Goal: Task Accomplishment & Management: Complete application form

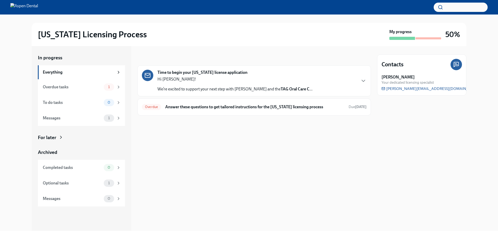
click at [196, 188] on div "In progress Time to begin your [US_STATE] license application Hi [PERSON_NAME]!…" at bounding box center [255, 138] width 234 height 185
click at [362, 82] on icon "button" at bounding box center [364, 81] width 6 height 6
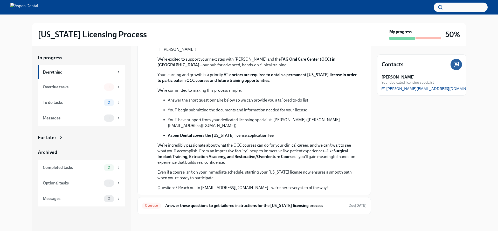
scroll to position [104, 0]
click at [284, 179] on p "Even if a course isn’t on your immediate schedule, starting your [US_STATE] lic…" at bounding box center [258, 175] width 201 height 11
click at [188, 209] on div "Overdue Answer these questions to get tailored instructions for the [US_STATE] …" at bounding box center [254, 206] width 225 height 8
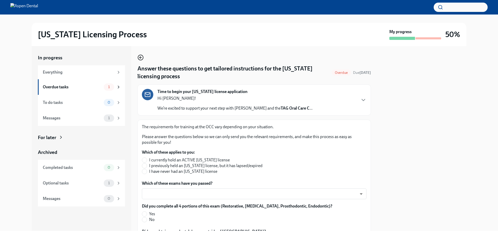
click at [144, 56] on icon "button" at bounding box center [141, 58] width 6 height 6
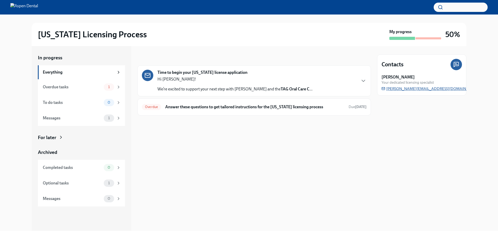
click at [436, 89] on span "[PERSON_NAME][EMAIL_ADDRESS][DOMAIN_NAME]" at bounding box center [431, 88] width 99 height 5
drag, startPoint x: 457, startPoint y: 89, endPoint x: 386, endPoint y: 89, distance: 70.9
click at [386, 89] on div "[PERSON_NAME] Your dedicated licensing specialist [PERSON_NAME][EMAIL_ADDRESS][…" at bounding box center [422, 82] width 80 height 17
drag, startPoint x: 432, startPoint y: 89, endPoint x: 389, endPoint y: 114, distance: 49.3
click at [389, 114] on div "Contacts [PERSON_NAME] Your dedicated licensing specialist [PERSON_NAME][EMAIL_…" at bounding box center [421, 138] width 89 height 185
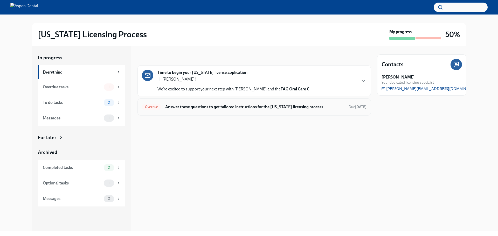
click at [191, 109] on h6 "Answer these questions to get tailored instructions for the [US_STATE] licensin…" at bounding box center [254, 107] width 179 height 6
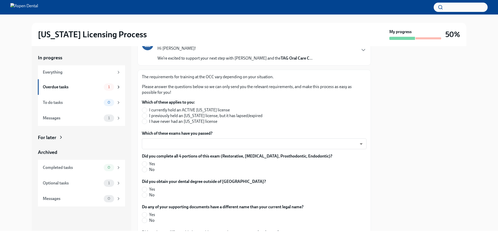
scroll to position [52, 0]
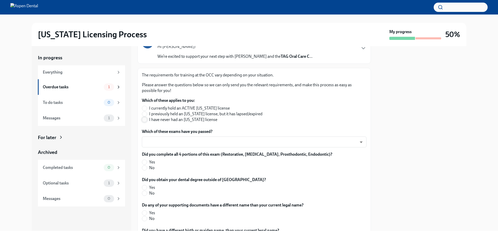
click at [145, 121] on input "I have never had an [US_STATE] license" at bounding box center [144, 120] width 5 height 5
radio input "true"
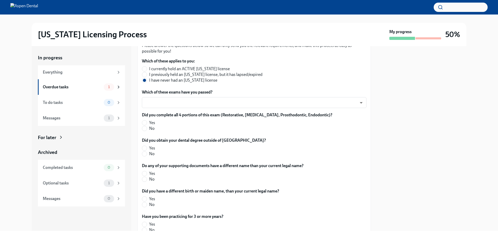
scroll to position [104, 0]
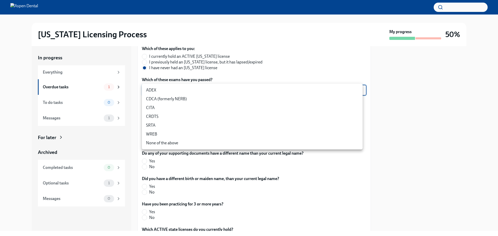
click at [192, 91] on body "[US_STATE] Licensing Process My progress 50% In progress Everything Overdue tas…" at bounding box center [249, 118] width 498 height 236
click at [192, 98] on li "CDCA (formerly NERB)" at bounding box center [252, 99] width 221 height 9
type input "nrE-1nMl1"
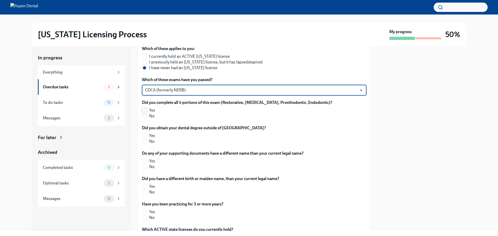
click at [144, 109] on input "Yes" at bounding box center [144, 110] width 5 height 5
radio input "true"
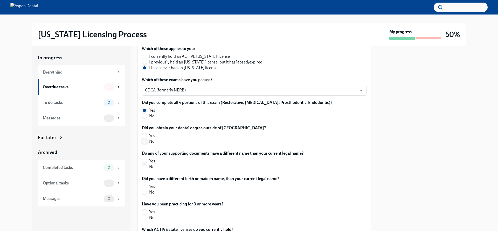
click at [145, 141] on input "No" at bounding box center [144, 141] width 5 height 5
radio input "true"
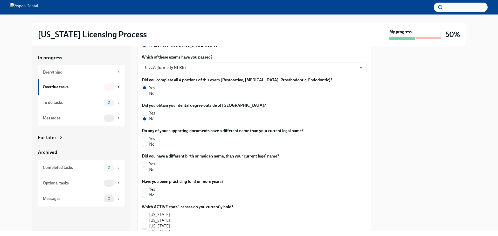
scroll to position [156, 0]
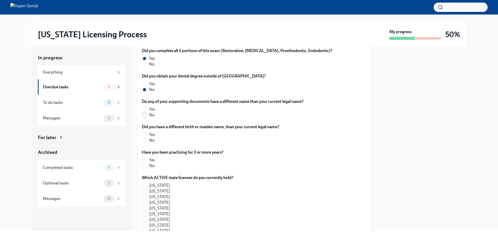
click at [144, 115] on input "No" at bounding box center [144, 115] width 5 height 5
radio input "true"
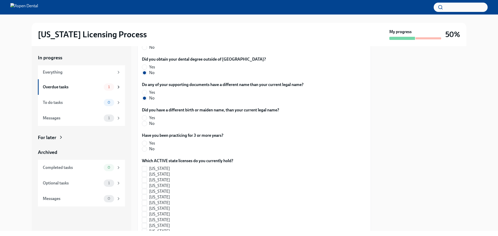
scroll to position [182, 0]
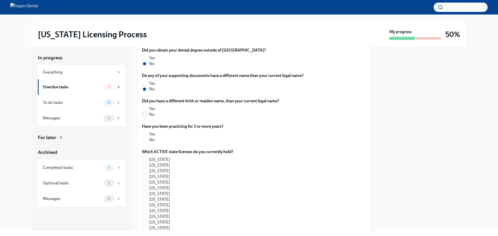
click at [147, 115] on span at bounding box center [144, 114] width 5 height 5
click at [147, 115] on input "No" at bounding box center [144, 114] width 5 height 5
radio input "true"
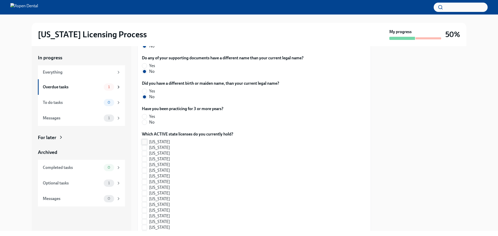
scroll to position [208, 0]
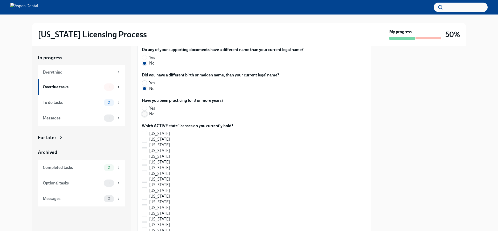
click at [147, 114] on input "No" at bounding box center [144, 114] width 5 height 5
radio input "true"
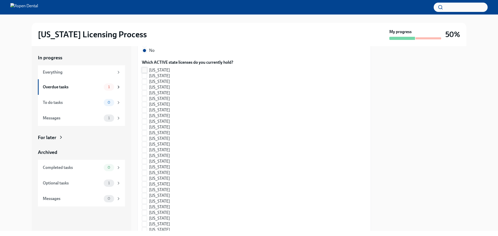
scroll to position [286, 0]
click at [146, 109] on input "[US_STATE]" at bounding box center [144, 107] width 5 height 5
checkbox input "true"
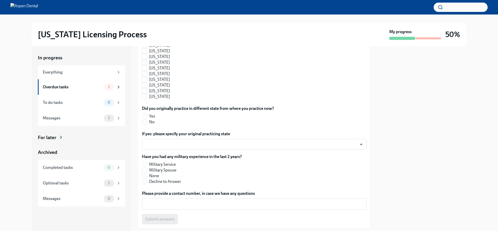
scroll to position [525, 0]
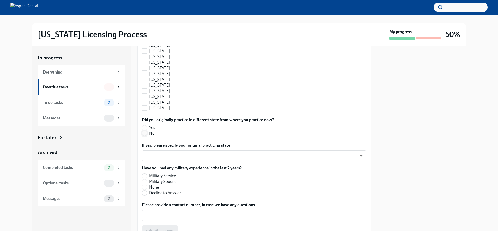
click at [146, 134] on input "No" at bounding box center [144, 133] width 5 height 5
radio input "true"
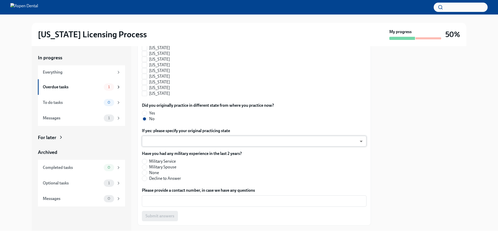
scroll to position [551, 0]
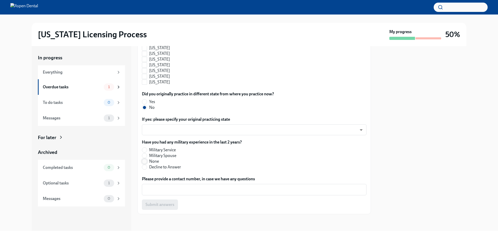
click at [147, 162] on input "None" at bounding box center [144, 161] width 5 height 5
radio input "true"
click at [172, 190] on textarea "Please provide a contact number, in case we have any questions" at bounding box center [254, 190] width 219 height 6
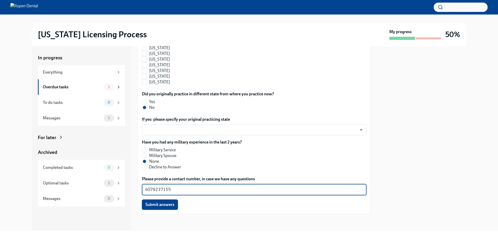
type textarea "4079237155"
click at [165, 209] on button "Submit answers" at bounding box center [160, 205] width 36 height 10
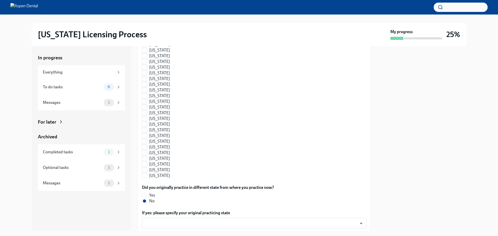
scroll to position [567, 0]
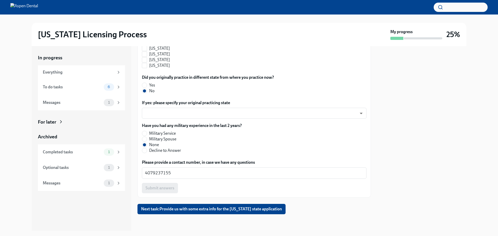
click at [20, 200] on div "In progress Everything To do tasks 6 Messages 1 For later Archived Completed ta…" at bounding box center [249, 138] width 482 height 185
click at [243, 214] on button "Next task : Provide us with some extra info for the [US_STATE] state application" at bounding box center [212, 209] width 148 height 10
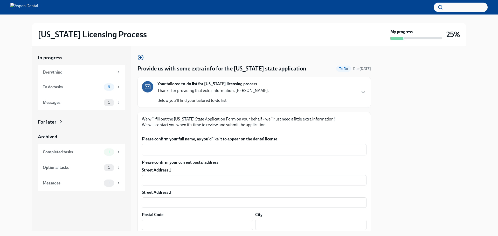
click at [6, 73] on div "[US_STATE] Licensing Process My progress 25% In progress Everything To do tasks…" at bounding box center [249, 123] width 498 height 217
click at [260, 150] on textarea "Please confirm your full name, as you'd like it to appear on the dental license" at bounding box center [254, 150] width 219 height 6
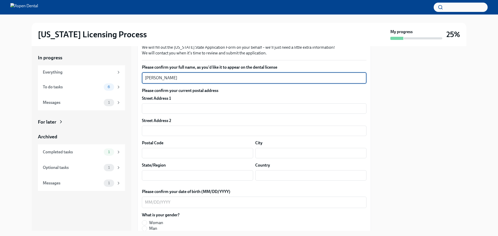
scroll to position [78, 0]
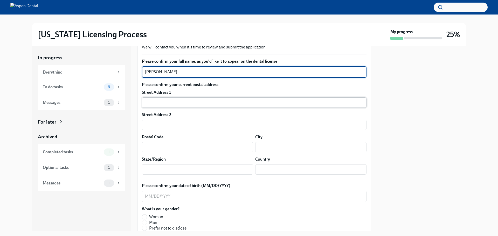
type textarea "[PERSON_NAME]"
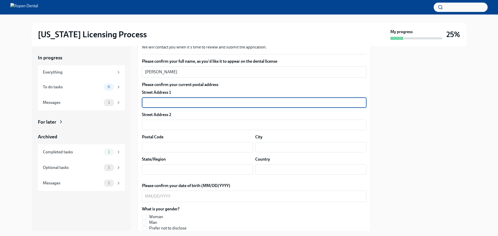
click at [219, 103] on input "text" at bounding box center [254, 103] width 225 height 10
type input "[STREET_ADDRESS]"
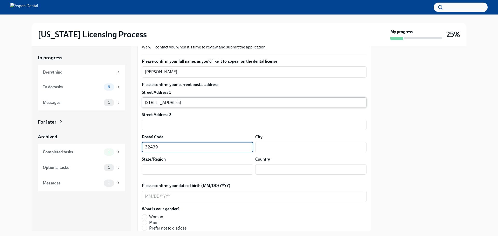
type input "32439"
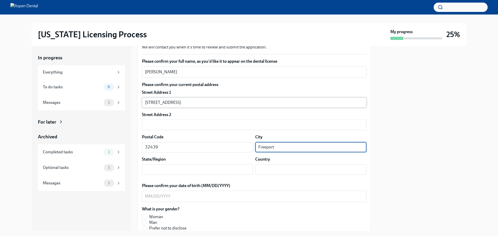
type input "Freeport"
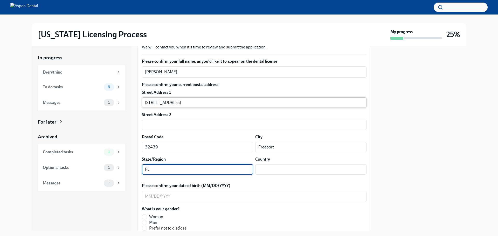
type input "FL"
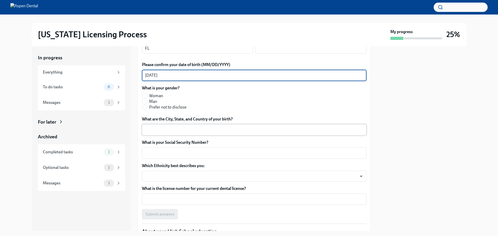
scroll to position [208, 0]
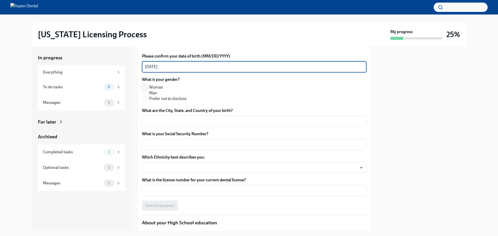
type textarea "[DATE]"
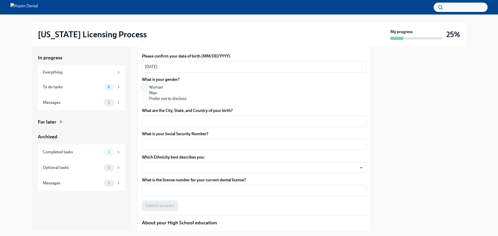
click at [144, 87] on input "Woman" at bounding box center [144, 87] width 5 height 5
radio input "true"
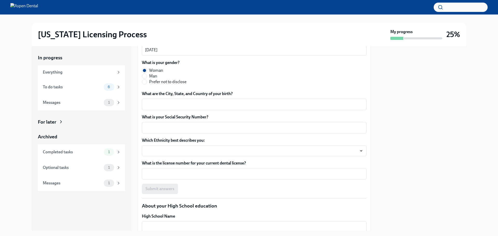
scroll to position [260, 0]
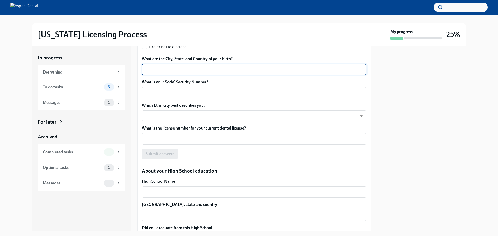
click at [172, 68] on textarea "What are the City, State, and Country of your birth?" at bounding box center [254, 69] width 219 height 6
type textarea "[GEOGRAPHIC_DATA], [GEOGRAPHIC_DATA]"
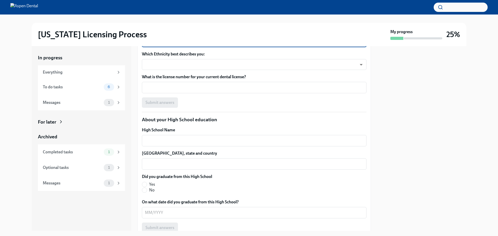
scroll to position [311, 0]
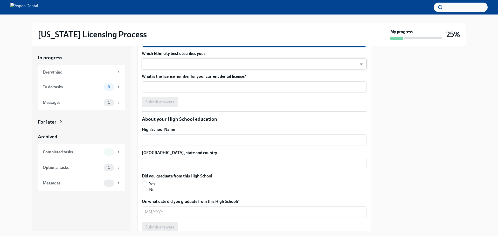
type textarea "767189139"
click at [163, 62] on body "[US_STATE] Licensing Process My progress 25% In progress Everything To do tasks…" at bounding box center [249, 118] width 498 height 236
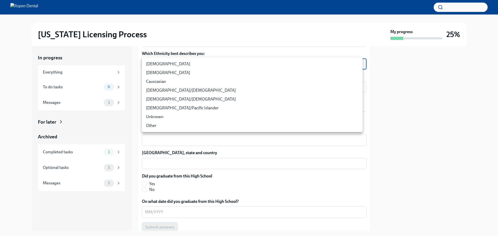
click at [163, 63] on li "[DEMOGRAPHIC_DATA]" at bounding box center [252, 64] width 221 height 9
type input "TlxW_0a7i"
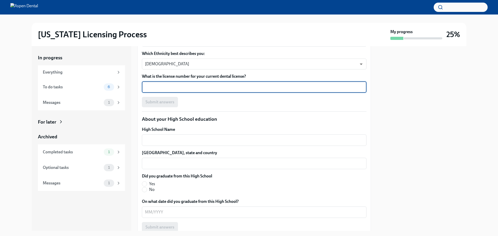
click at [155, 88] on textarea "What is the license number for your current dental license?" at bounding box center [254, 87] width 219 height 6
type textarea "DN28438"
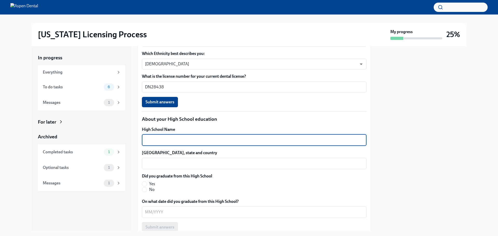
click at [155, 138] on textarea "High School Name" at bounding box center [254, 140] width 219 height 6
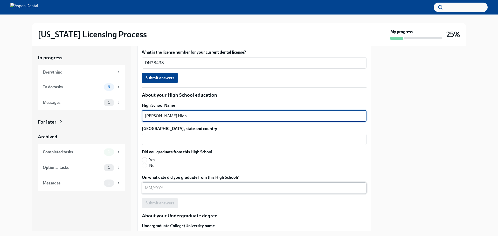
scroll to position [363, 0]
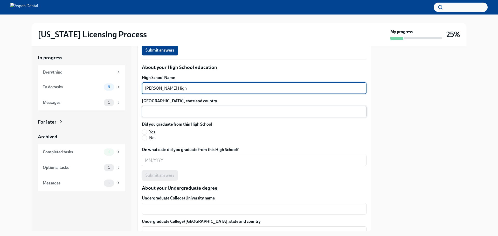
type textarea "[PERSON_NAME] High"
click at [174, 112] on textarea "[GEOGRAPHIC_DATA], state and country" at bounding box center [254, 112] width 219 height 6
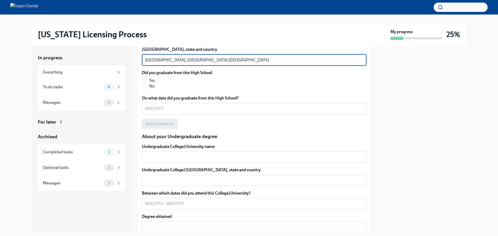
scroll to position [415, 0]
type textarea "[GEOGRAPHIC_DATA], [GEOGRAPHIC_DATA] [GEOGRAPHIC_DATA]"
click at [143, 80] on input "Yes" at bounding box center [144, 80] width 5 height 5
radio input "true"
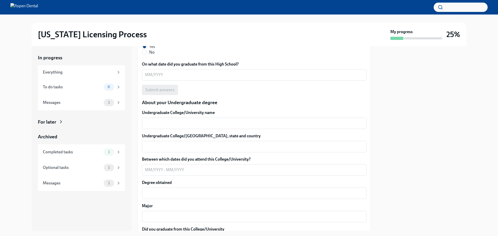
scroll to position [441, 0]
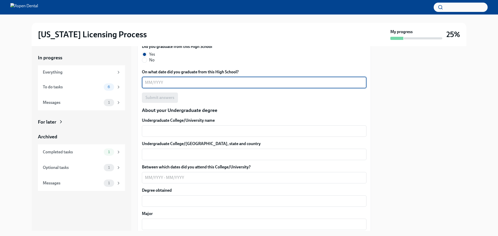
click at [187, 86] on textarea "On what date did you graduate from this High School?" at bounding box center [254, 83] width 219 height 6
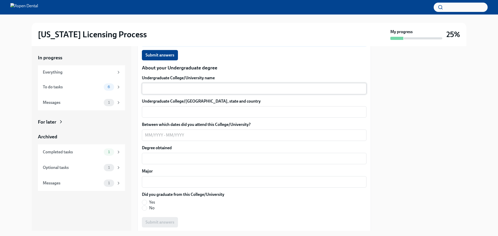
scroll to position [493, 0]
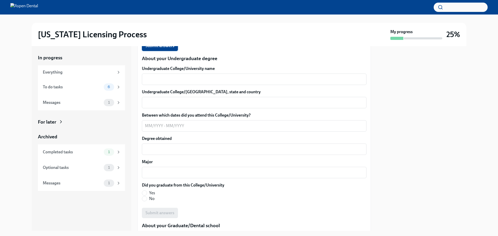
type textarea "05/2005"
click at [159, 49] on button "Submit answers" at bounding box center [160, 46] width 36 height 10
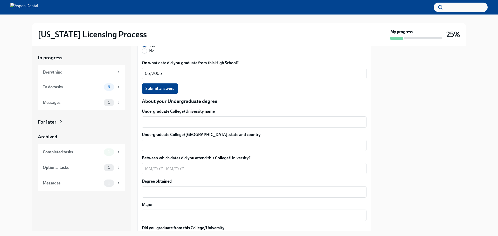
scroll to position [441, 0]
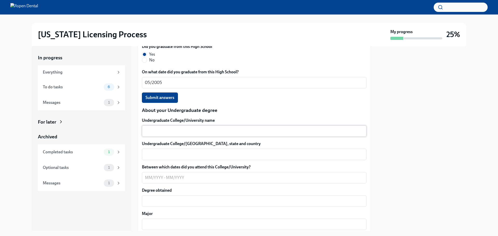
click at [178, 133] on textarea "Undergraduate College/University name" at bounding box center [254, 131] width 219 height 6
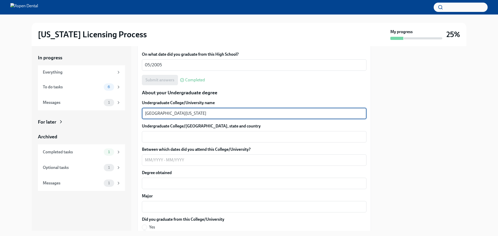
scroll to position [467, 0]
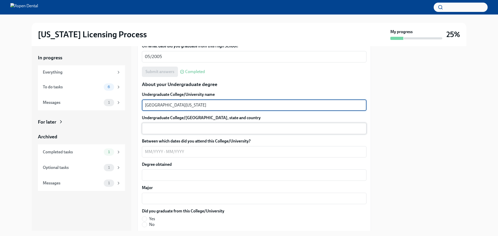
type textarea "[GEOGRAPHIC_DATA][US_STATE]"
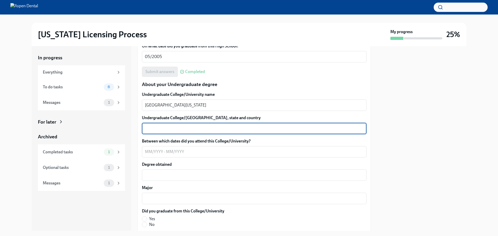
click at [176, 131] on textarea "Undergraduate College/[GEOGRAPHIC_DATA], state and country" at bounding box center [254, 129] width 219 height 6
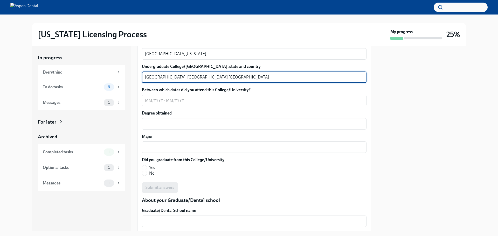
scroll to position [519, 0]
type textarea "[GEOGRAPHIC_DATA], [GEOGRAPHIC_DATA] [GEOGRAPHIC_DATA]"
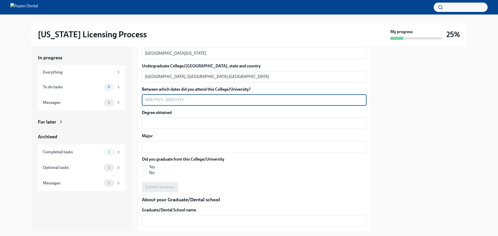
click at [156, 99] on textarea "Between which dates did you attend this College/University?" at bounding box center [254, 100] width 219 height 6
type textarea "08/2005 - 05/2009"
click at [172, 125] on textarea "Degree obtained" at bounding box center [254, 123] width 219 height 6
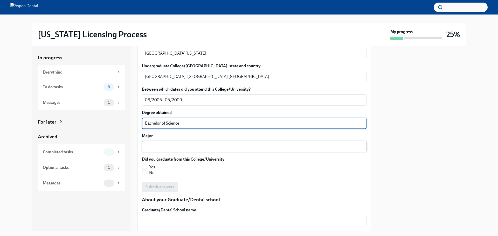
type textarea "Bachelor of Science"
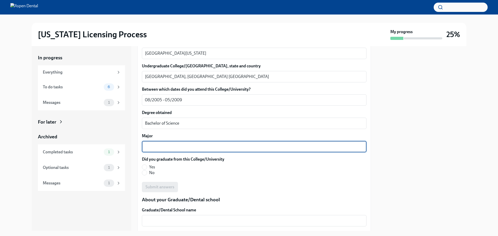
click at [170, 147] on textarea "Major" at bounding box center [254, 147] width 219 height 6
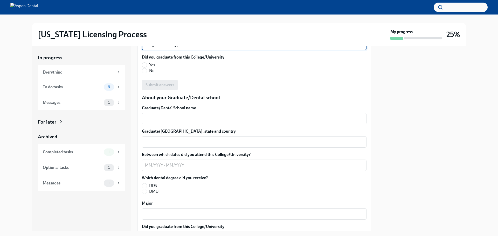
scroll to position [597, 0]
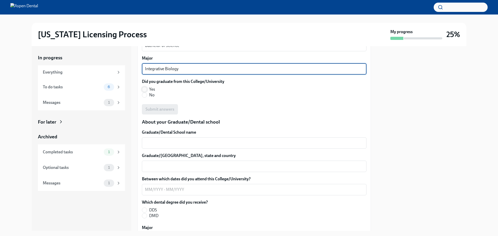
type textarea "Integrative Biology"
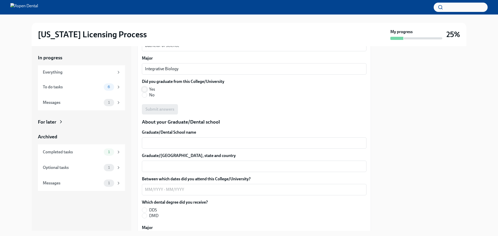
click at [144, 88] on input "Yes" at bounding box center [144, 89] width 5 height 5
radio input "true"
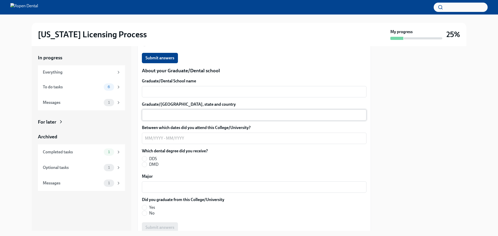
scroll to position [649, 0]
click at [158, 89] on textarea "Graduate/Dental School name" at bounding box center [254, 91] width 219 height 6
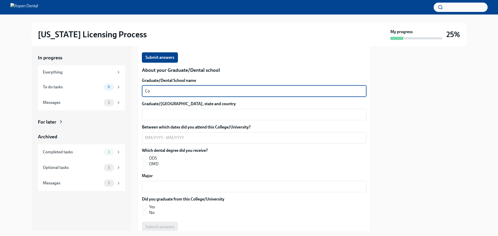
type textarea "C"
type textarea "Touro College of Dental Medicine"
click at [198, 117] on textarea "Graduate/[GEOGRAPHIC_DATA], state and country" at bounding box center [254, 115] width 219 height 6
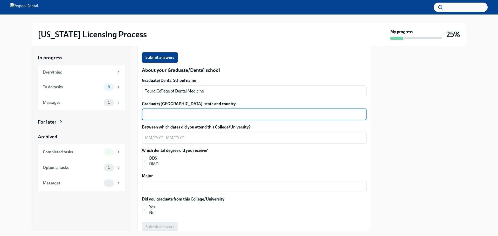
scroll to position [675, 0]
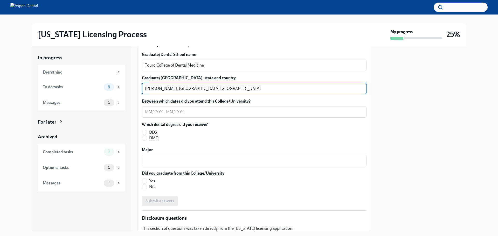
click at [158, 88] on textarea "[PERSON_NAME], [GEOGRAPHIC_DATA] [GEOGRAPHIC_DATA]" at bounding box center [254, 89] width 219 height 6
drag, startPoint x: 158, startPoint y: 88, endPoint x: 155, endPoint y: 88, distance: 3.1
click at [155, 88] on textarea "[PERSON_NAME], [GEOGRAPHIC_DATA] [GEOGRAPHIC_DATA]" at bounding box center [254, 89] width 219 height 6
type textarea "[PERSON_NAME], [GEOGRAPHIC_DATA] [GEOGRAPHIC_DATA]"
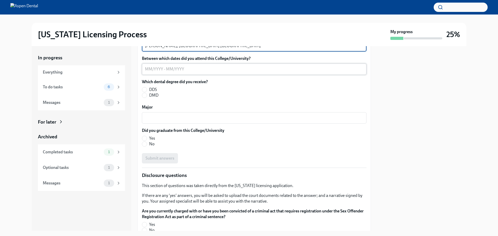
scroll to position [727, 0]
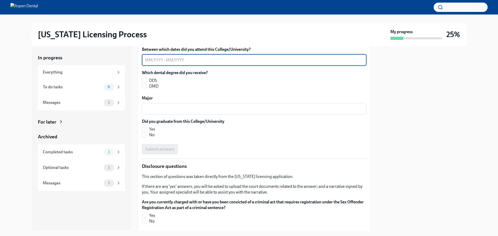
click at [149, 62] on textarea "Between which dates did you attend this College/University?" at bounding box center [254, 60] width 219 height 6
type textarea "07/2019 - 05/2023"
click at [145, 79] on input "DDS" at bounding box center [144, 80] width 5 height 5
radio input "true"
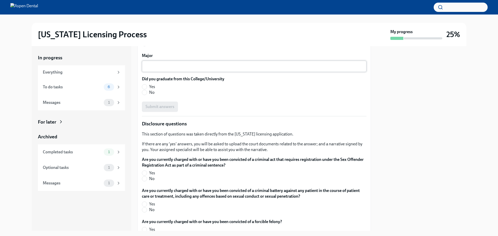
scroll to position [779, 0]
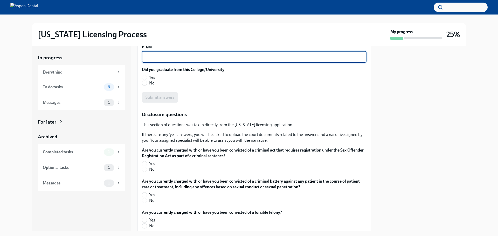
click at [159, 57] on textarea "Major" at bounding box center [254, 57] width 219 height 6
type textarea "Dentistry"
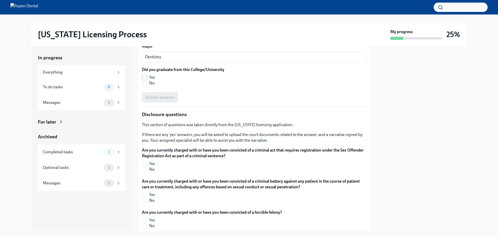
click at [144, 76] on input "Yes" at bounding box center [144, 77] width 5 height 5
radio input "true"
click at [159, 99] on span "Submit answers" at bounding box center [160, 97] width 29 height 5
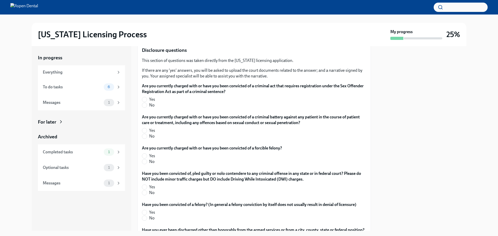
scroll to position [831, 0]
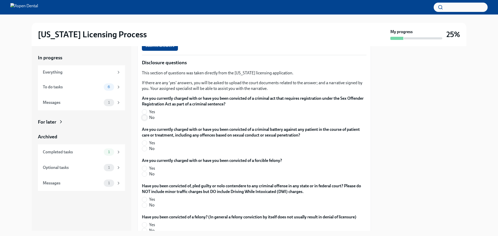
click at [145, 119] on input "No" at bounding box center [144, 118] width 5 height 5
radio input "true"
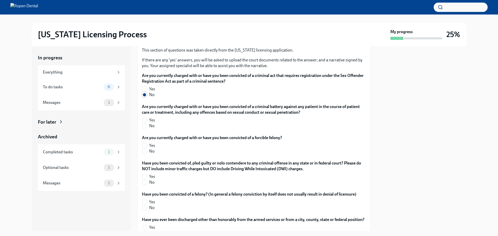
scroll to position [857, 0]
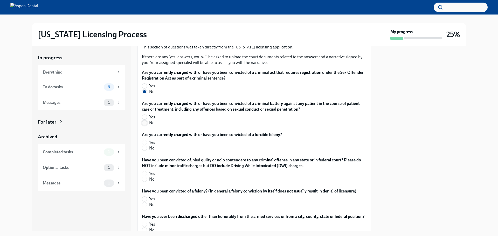
click at [145, 125] on input "No" at bounding box center [144, 123] width 5 height 5
radio input "true"
click at [145, 149] on input "No" at bounding box center [144, 148] width 5 height 5
radio input "true"
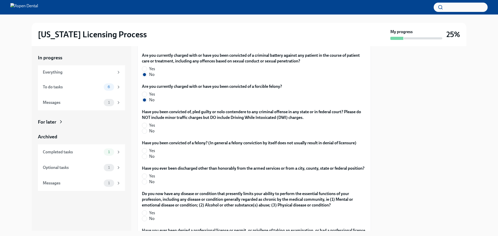
scroll to position [908, 0]
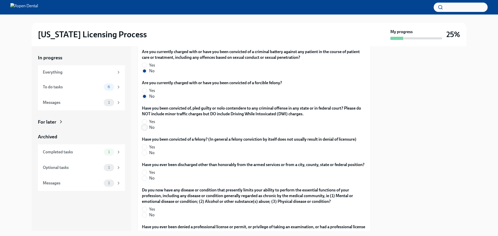
click at [145, 127] on input "No" at bounding box center [144, 127] width 5 height 5
radio input "true"
click at [144, 154] on input "No" at bounding box center [144, 153] width 5 height 5
radio input "true"
click at [147, 181] on input "No" at bounding box center [144, 178] width 5 height 5
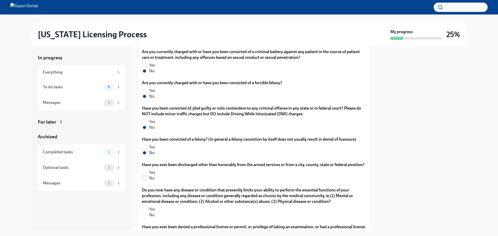
radio input "true"
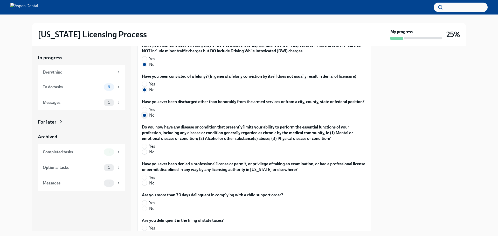
scroll to position [986, 0]
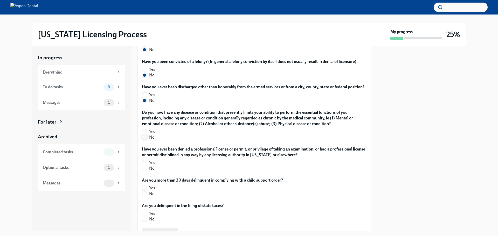
click at [146, 140] on input "No" at bounding box center [144, 137] width 5 height 5
radio input "true"
click at [146, 171] on input "No" at bounding box center [144, 168] width 5 height 5
radio input "true"
click at [144, 196] on input "No" at bounding box center [144, 194] width 5 height 5
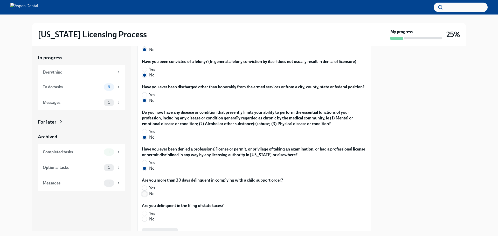
radio input "true"
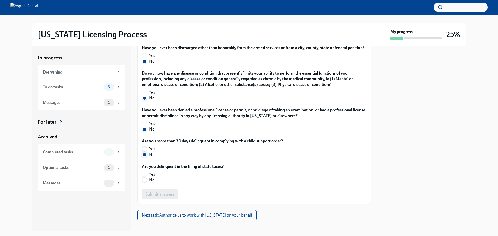
scroll to position [1037, 0]
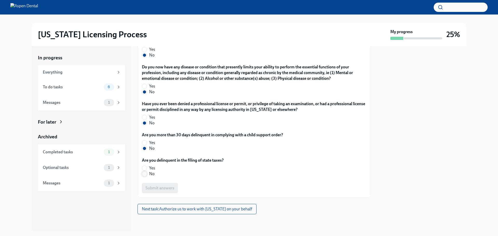
click at [145, 177] on span at bounding box center [144, 174] width 5 height 5
click at [145, 177] on input "No" at bounding box center [144, 174] width 5 height 5
radio input "true"
click at [165, 189] on span "Submit answers" at bounding box center [160, 188] width 29 height 5
click at [187, 212] on span "Next task : Authorize us to work with [US_STATE] on your behalf" at bounding box center [197, 209] width 110 height 5
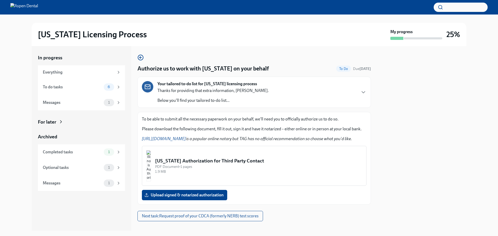
click at [151, 165] on img "button" at bounding box center [148, 166] width 5 height 31
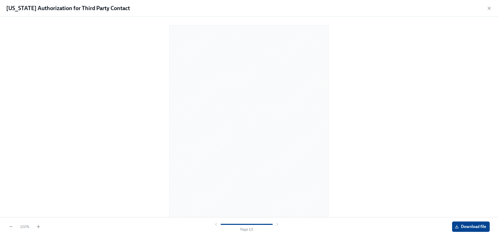
drag, startPoint x: 330, startPoint y: 133, endPoint x: 381, endPoint y: 147, distance: 52.2
click at [355, 138] on div at bounding box center [249, 116] width 482 height 190
click at [463, 227] on span "Download file" at bounding box center [471, 227] width 30 height 5
click at [488, 9] on icon "button" at bounding box center [489, 8] width 5 height 5
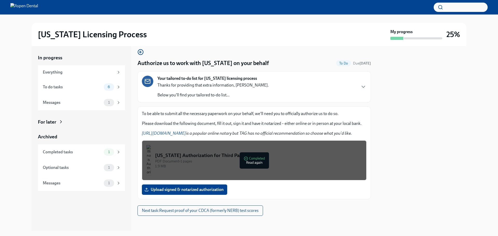
scroll to position [7, 0]
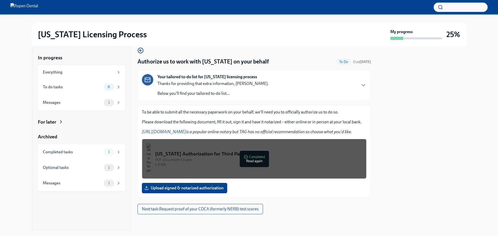
click at [311, 220] on div at bounding box center [255, 223] width 234 height 17
click at [83, 206] on div "In progress Everything To do tasks 6 Messages 1 For later Archived Completed ta…" at bounding box center [82, 138] width 100 height 185
drag, startPoint x: 307, startPoint y: 212, endPoint x: 306, endPoint y: 209, distance: 3.4
click at [307, 212] on div "Authorize us to work with [US_STATE] on your behalf To Do Due [DATE] Your tailo…" at bounding box center [255, 131] width 234 height 167
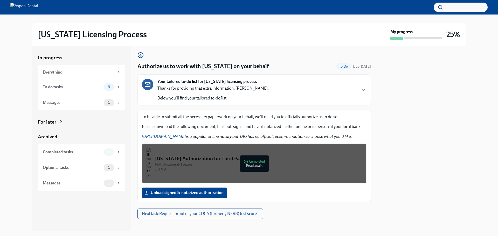
scroll to position [0, 0]
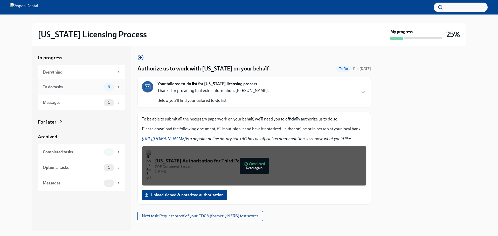
click at [91, 90] on div "To do tasks" at bounding box center [72, 87] width 59 height 6
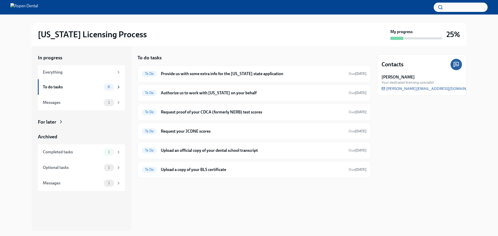
click at [466, 182] on div "Contacts [PERSON_NAME] Your dedicated licensing specialist [PERSON_NAME][EMAIL_…" at bounding box center [421, 138] width 89 height 185
click at [231, 72] on h6 "Provide us with some extra info for the [US_STATE] state application" at bounding box center [253, 74] width 184 height 6
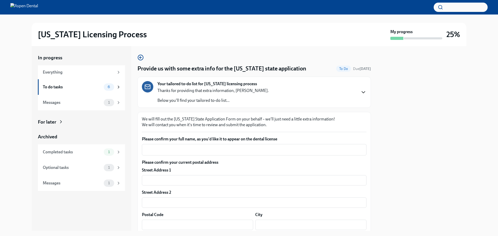
click at [361, 92] on icon "button" at bounding box center [364, 92] width 6 height 6
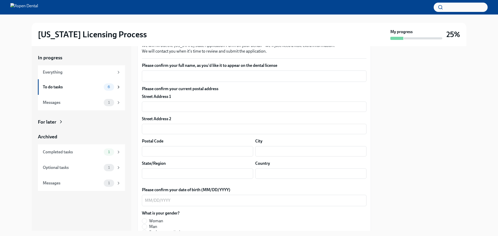
scroll to position [234, 0]
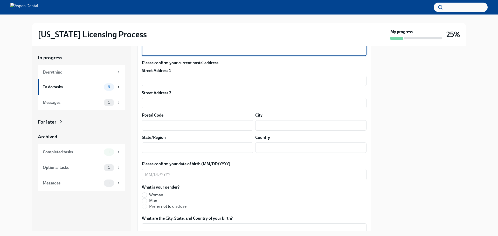
click at [178, 53] on textarea "Please confirm your full name, as you'd like it to appear on the dental license" at bounding box center [254, 50] width 219 height 6
type textarea "[PERSON_NAME]"
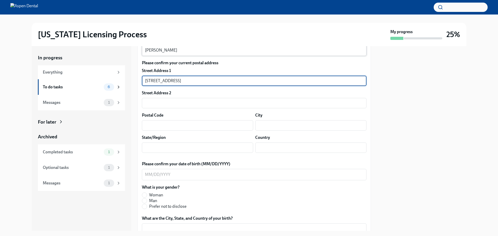
type input "[STREET_ADDRESS]"
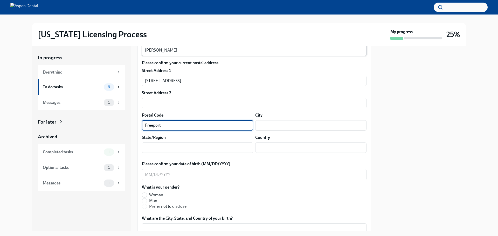
type input "Freeport"
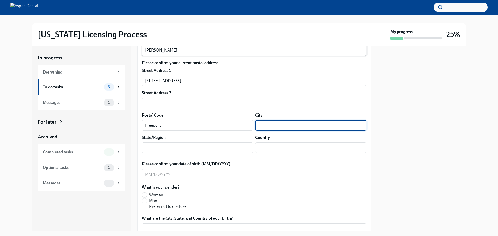
type input "F"
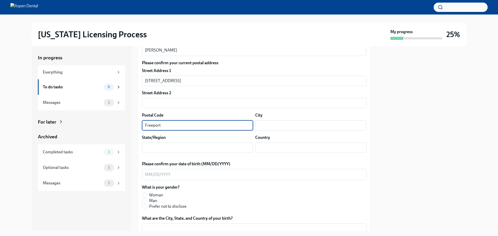
drag, startPoint x: 173, startPoint y: 185, endPoint x: 129, endPoint y: 183, distance: 44.2
click at [129, 183] on div "In progress Everything To do tasks 6 Messages 1 For later Archived Completed ta…" at bounding box center [249, 138] width 435 height 185
type input "32439"
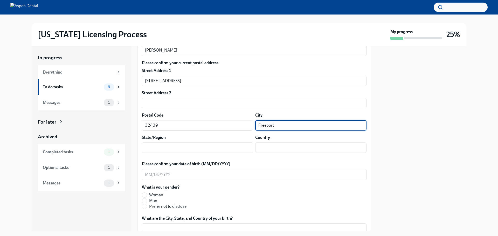
type input "Freeport"
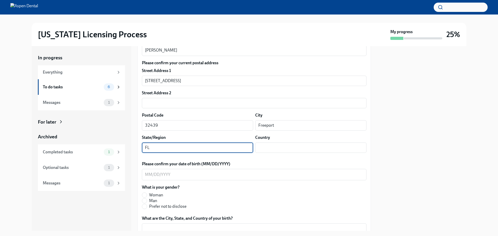
type input "FL"
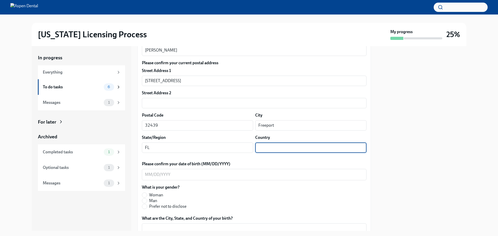
scroll to position [330, 0]
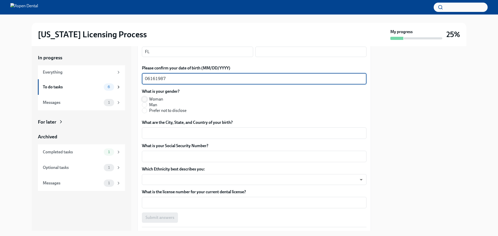
type textarea "06161987"
click at [146, 102] on input "Woman" at bounding box center [144, 99] width 5 height 5
radio input "true"
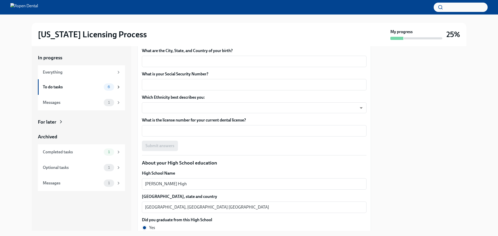
scroll to position [408, 0]
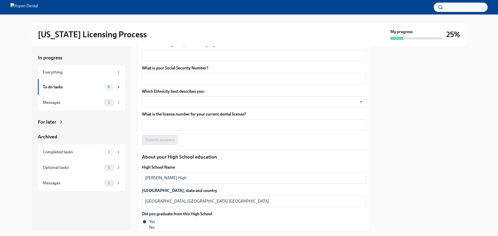
click at [179, 61] on div "What are the City, State, and Country of your birth? x ​" at bounding box center [254, 51] width 225 height 19
click at [180, 59] on textarea "What are the City, State, and Country of your birth?" at bounding box center [254, 55] width 219 height 6
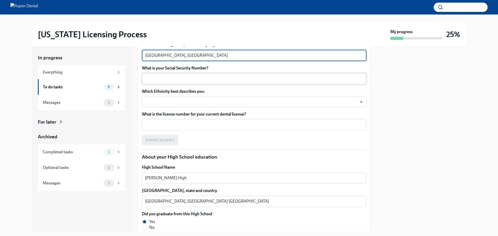
type textarea "[GEOGRAPHIC_DATA], [GEOGRAPHIC_DATA]"
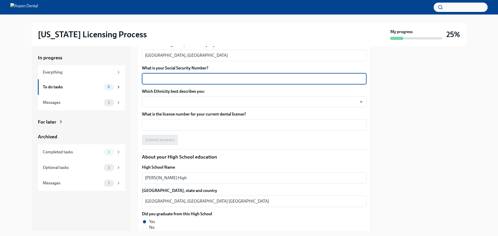
click at [238, 82] on textarea "What is your Social Security Number?" at bounding box center [254, 79] width 219 height 6
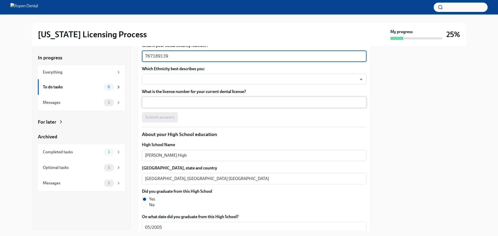
scroll to position [459, 0]
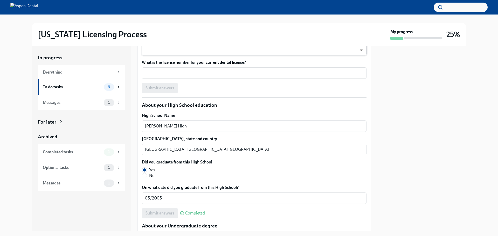
type textarea "767189139"
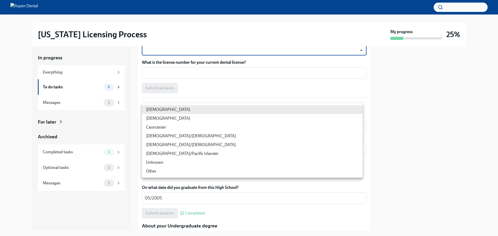
click at [210, 108] on body "[US_STATE] Licensing Process My progress 25% In progress Everything To do tasks…" at bounding box center [249, 118] width 498 height 236
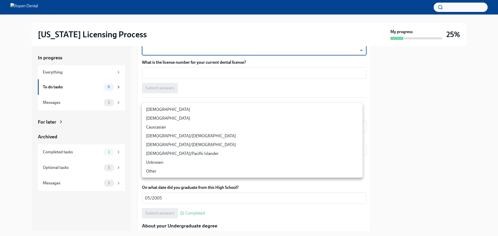
click at [192, 111] on li "[DEMOGRAPHIC_DATA]" at bounding box center [252, 109] width 221 height 9
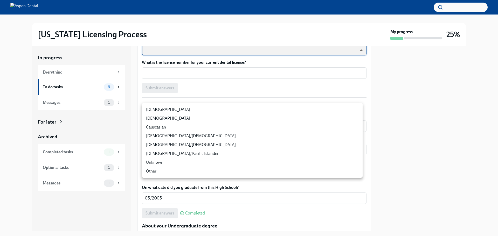
type input "TlxW_0a7i"
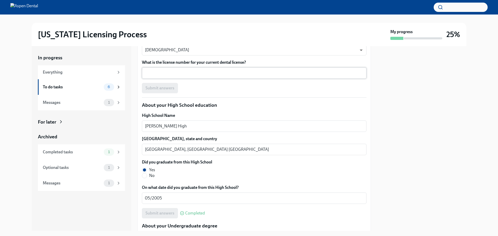
click at [161, 79] on div "x ​" at bounding box center [254, 72] width 225 height 11
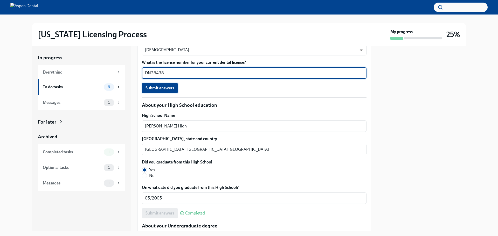
type textarea "DN28438"
click at [164, 91] on span "Submit answers" at bounding box center [160, 88] width 29 height 5
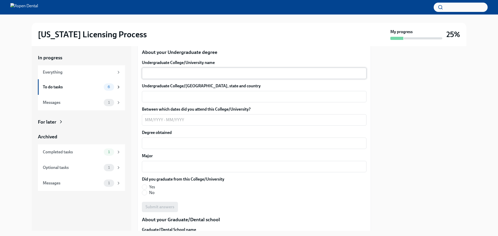
scroll to position [641, 0]
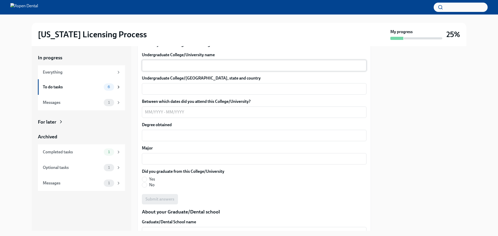
click at [206, 69] on textarea "Undergraduate College/University name" at bounding box center [254, 66] width 219 height 6
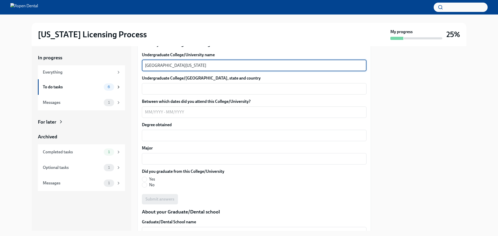
type textarea "[GEOGRAPHIC_DATA][US_STATE]"
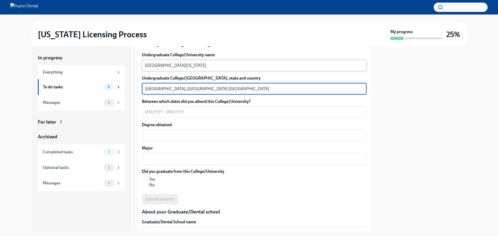
type textarea "[GEOGRAPHIC_DATA], [GEOGRAPHIC_DATA] [GEOGRAPHIC_DATA]"
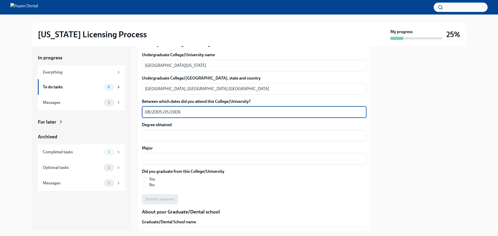
type textarea "08/2005-05/2009"
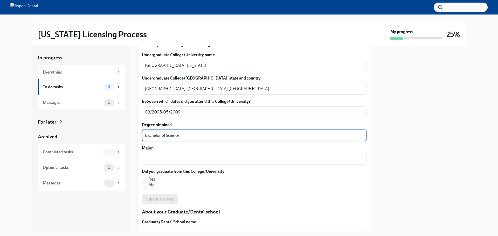
type textarea "Bachelor of Science"
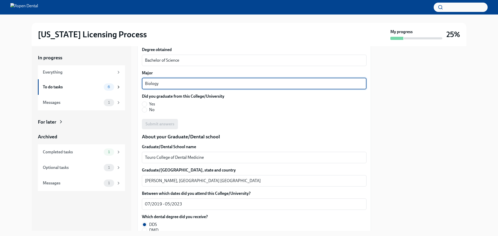
scroll to position [745, 0]
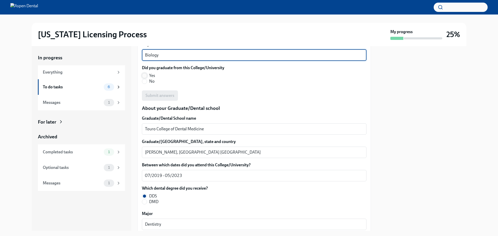
type textarea "Biology"
click at [145, 78] on input "Yes" at bounding box center [144, 75] width 5 height 5
radio input "true"
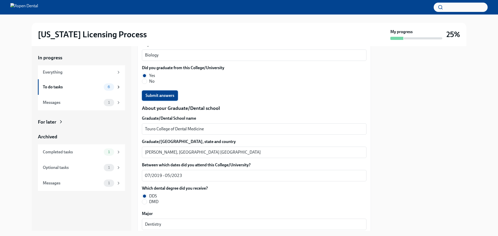
click at [154, 98] on span "Submit answers" at bounding box center [160, 95] width 29 height 5
